Goal: Information Seeking & Learning: Learn about a topic

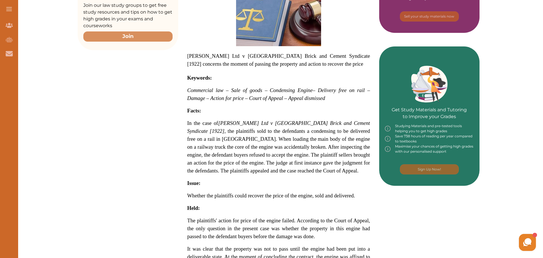
scroll to position [199, 0]
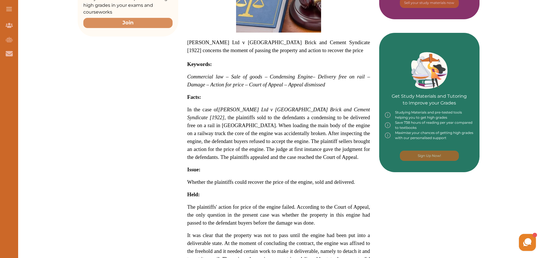
drag, startPoint x: 188, startPoint y: 123, endPoint x: 248, endPoint y: 136, distance: 61.7
click at [248, 128] on span "In the case of Underwood Ltd v Burgh Castle Brick and Cement Syndicate [1922] ,…" at bounding box center [278, 118] width 183 height 22
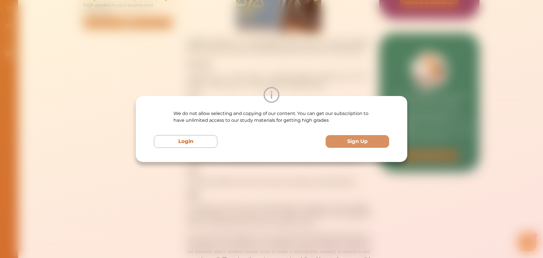
click at [293, 83] on div "We do not allow selecting and copying of our content. You can get our subscript…" at bounding box center [271, 129] width 543 height 258
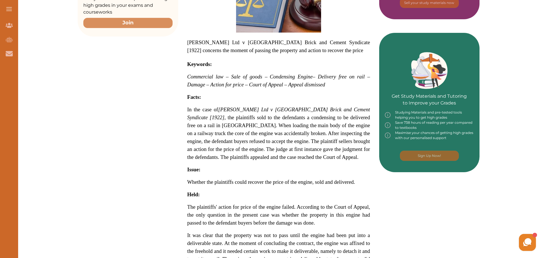
click at [293, 83] on div "We do not allow selecting and copying of our content. You can get our subscript…" at bounding box center [271, 129] width 543 height 258
click at [291, 81] on div "We do not allow selecting and copying of our content. You can get our subscript…" at bounding box center [271, 129] width 543 height 258
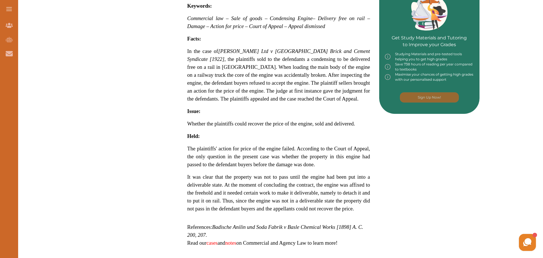
scroll to position [255, 0]
